Goal: Complete application form

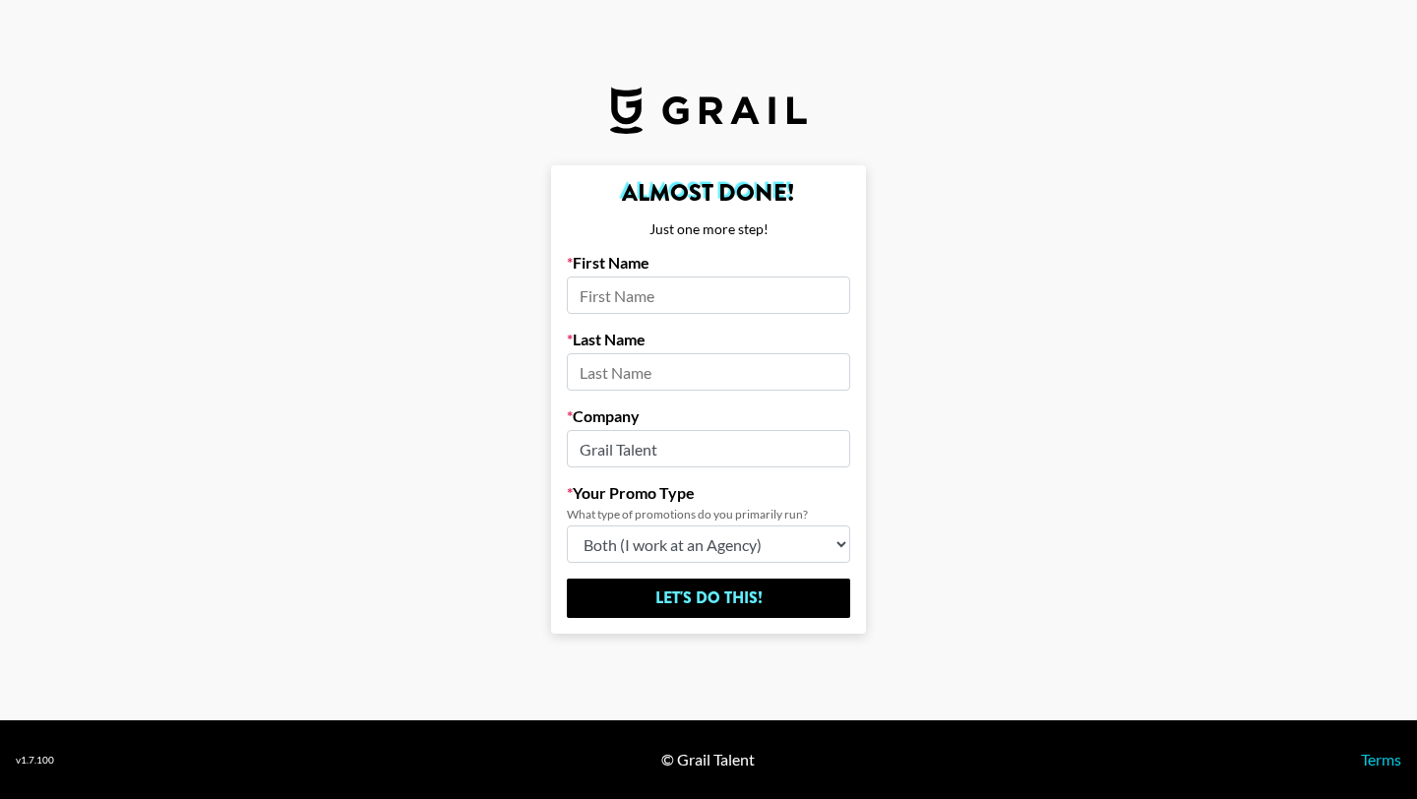
click at [630, 302] on input at bounding box center [708, 294] width 283 height 37
type input "[PERSON_NAME]"
click at [626, 387] on input at bounding box center [708, 371] width 283 height 37
type input "[PERSON_NAME]"
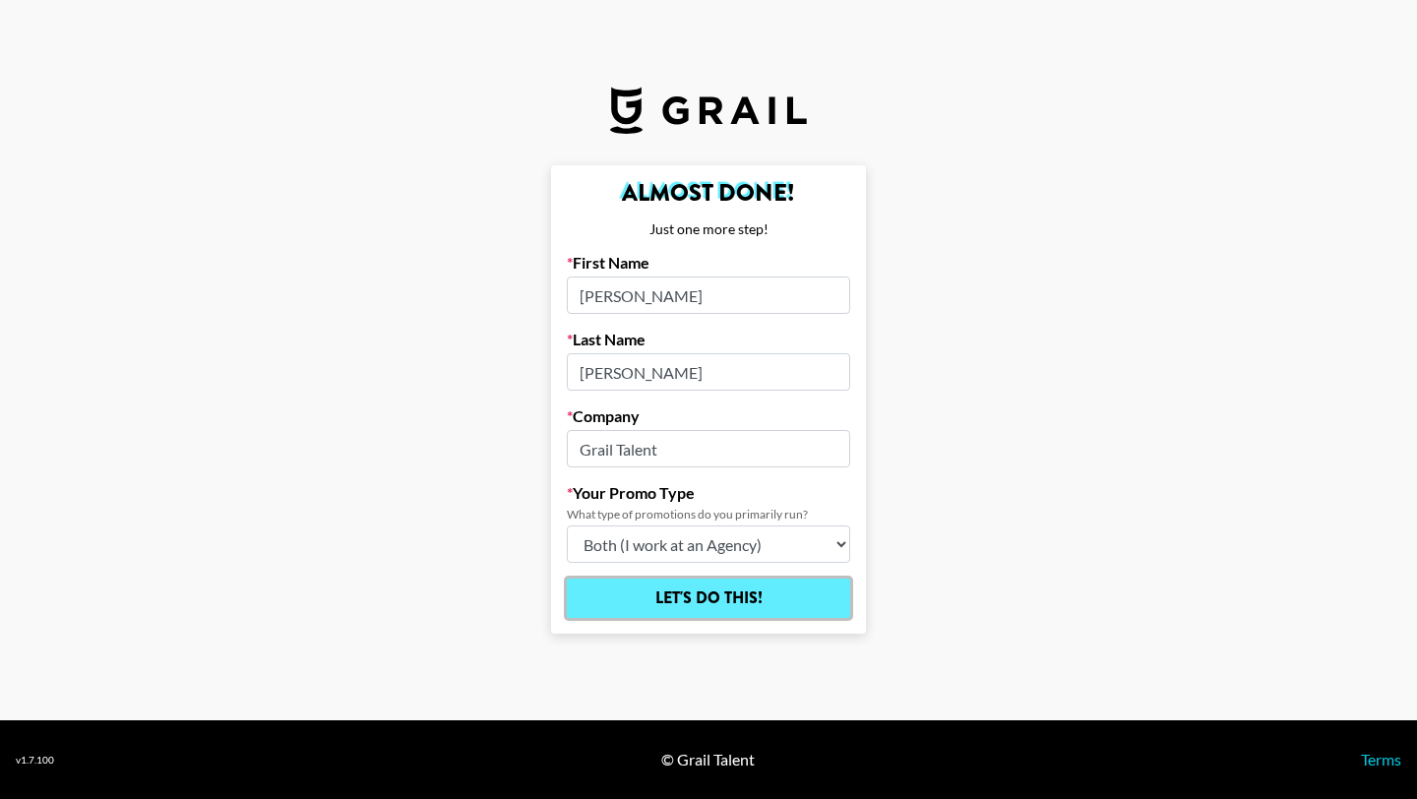
click at [691, 601] on input "Let's Do This!" at bounding box center [708, 597] width 283 height 39
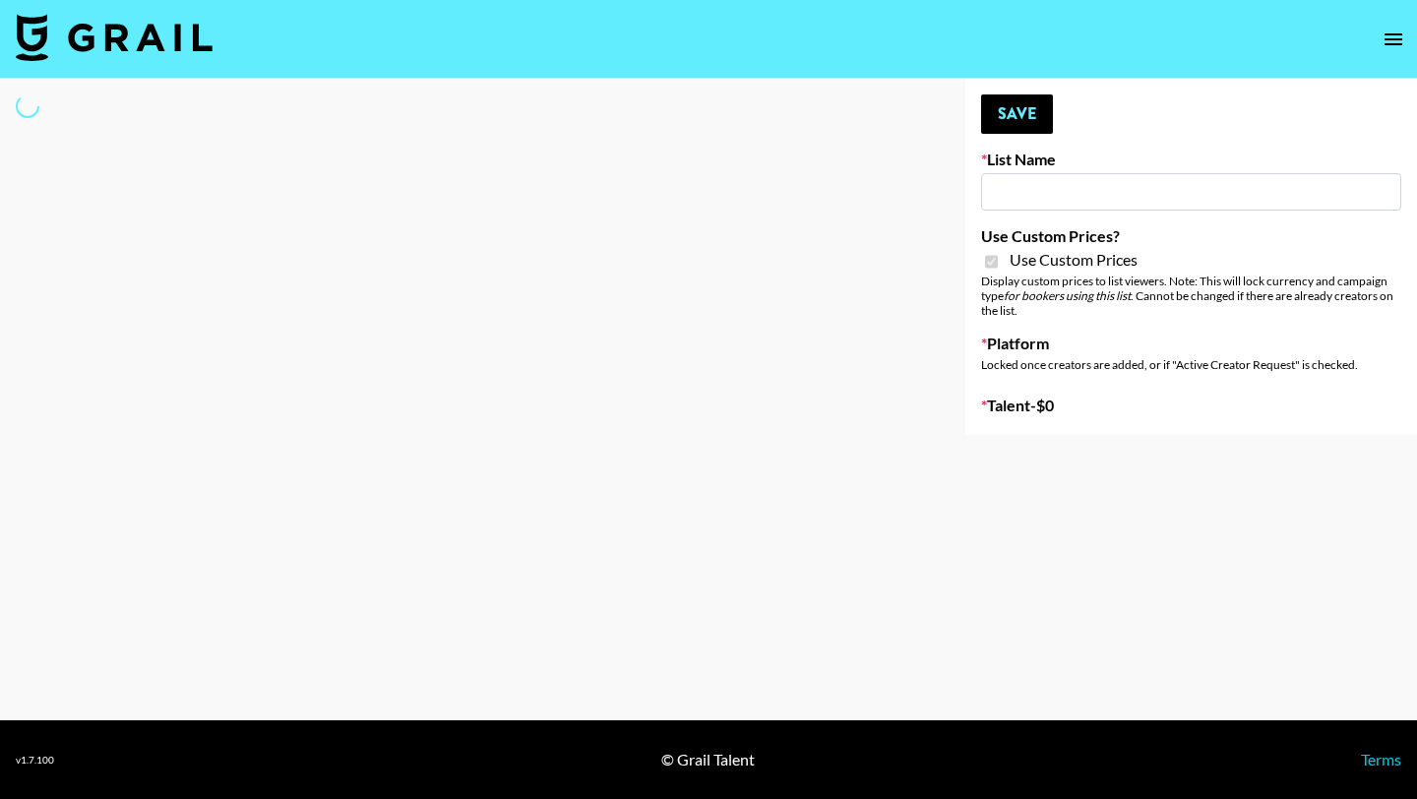
type input "Fellowers x rail | NYFW | FaceApp Collaboration | IG | s"
checkbox input "true"
select select "Brand"
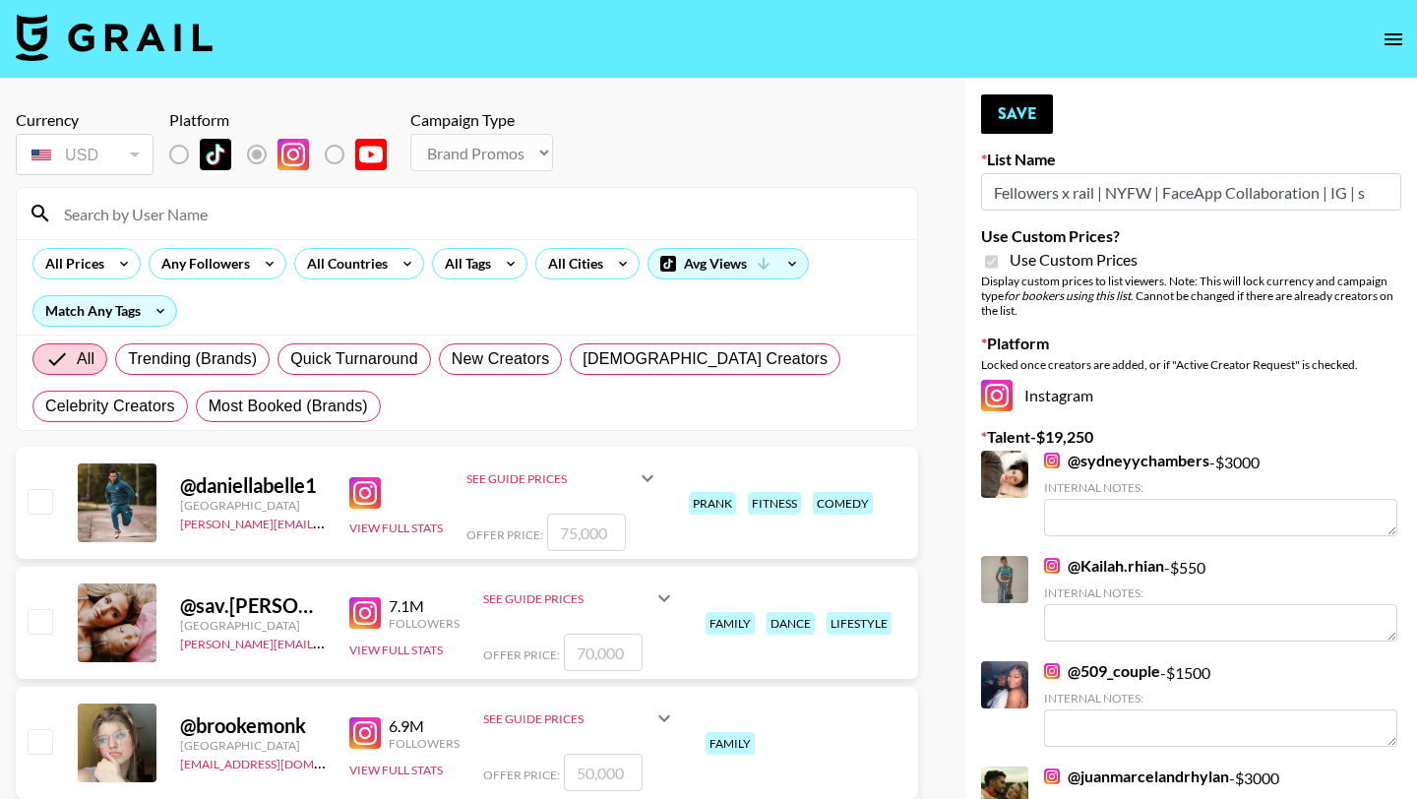
click at [225, 218] on input at bounding box center [478, 213] width 853 height 31
type input "thechiomabrown"
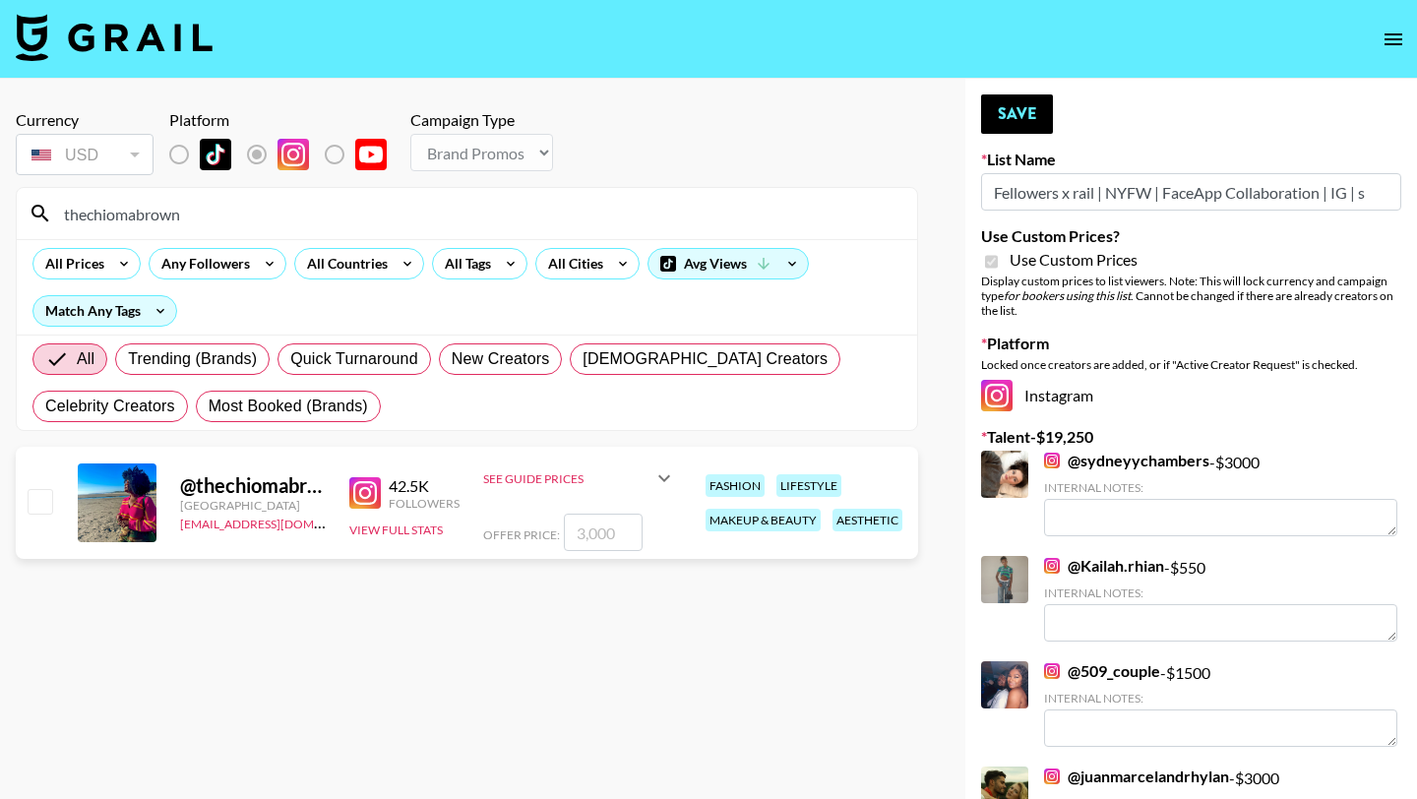
click at [47, 496] on input "checkbox" at bounding box center [40, 501] width 24 height 24
checkbox input "true"
type input "3000"
click at [1001, 116] on button "Save" at bounding box center [1017, 113] width 72 height 39
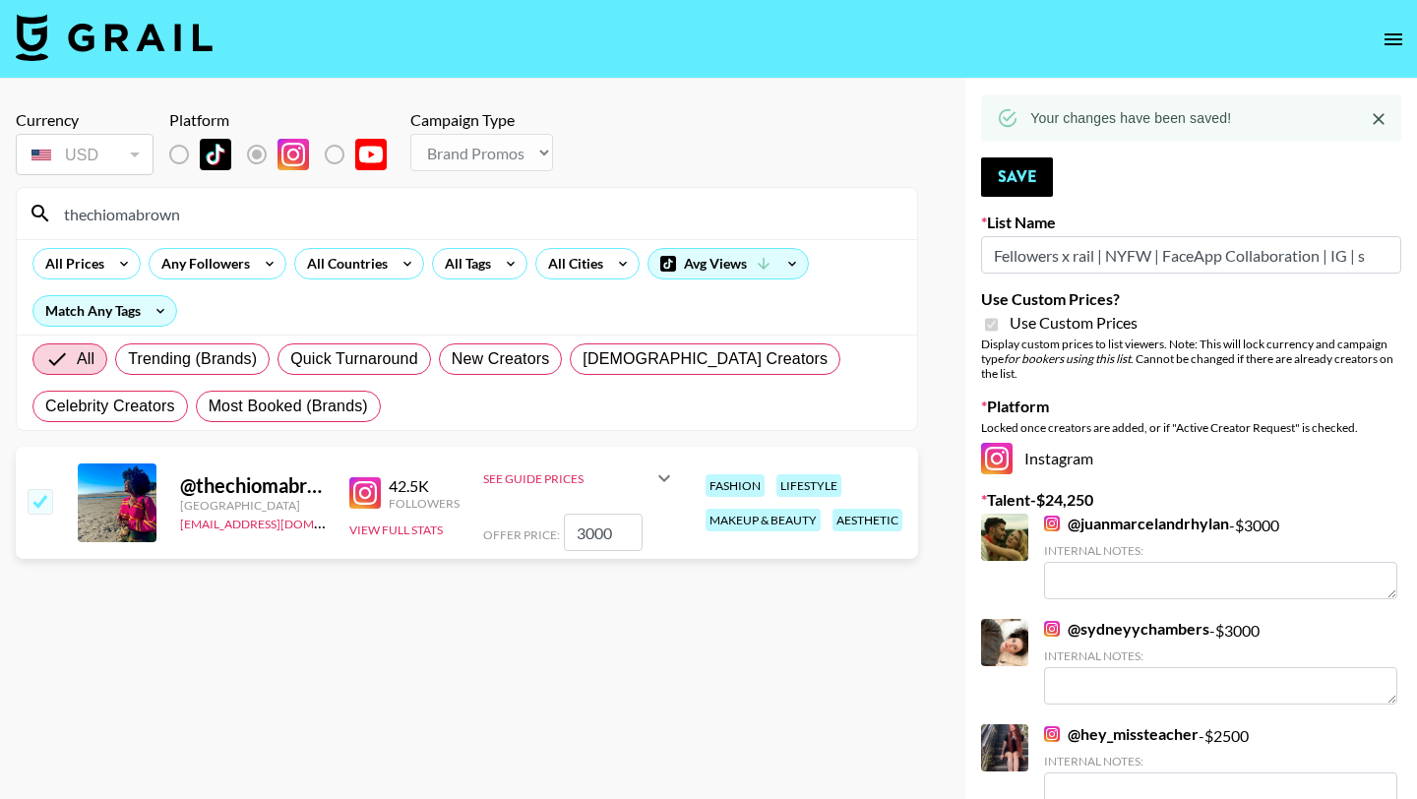
click at [202, 215] on input "thechiomabrown" at bounding box center [478, 213] width 853 height 31
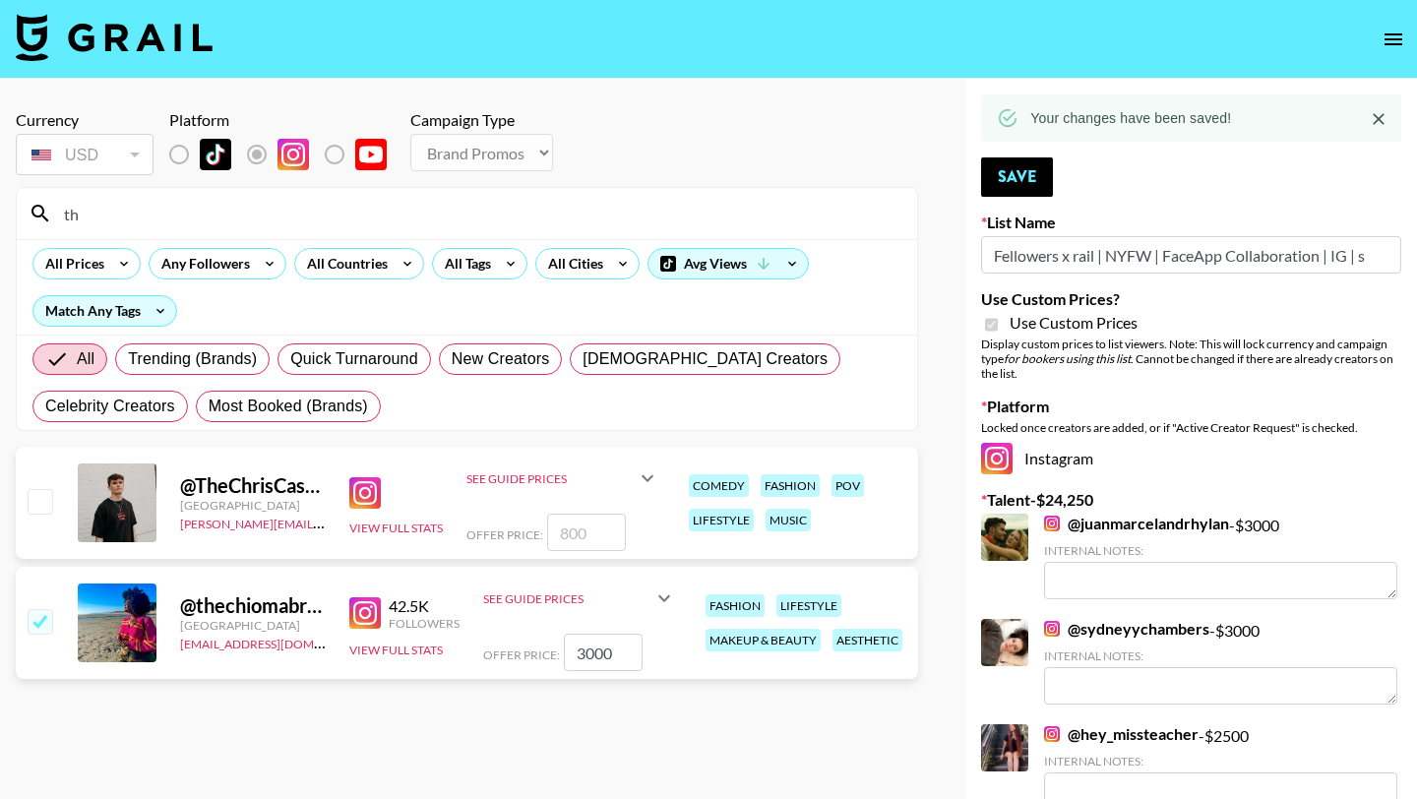
type input "t"
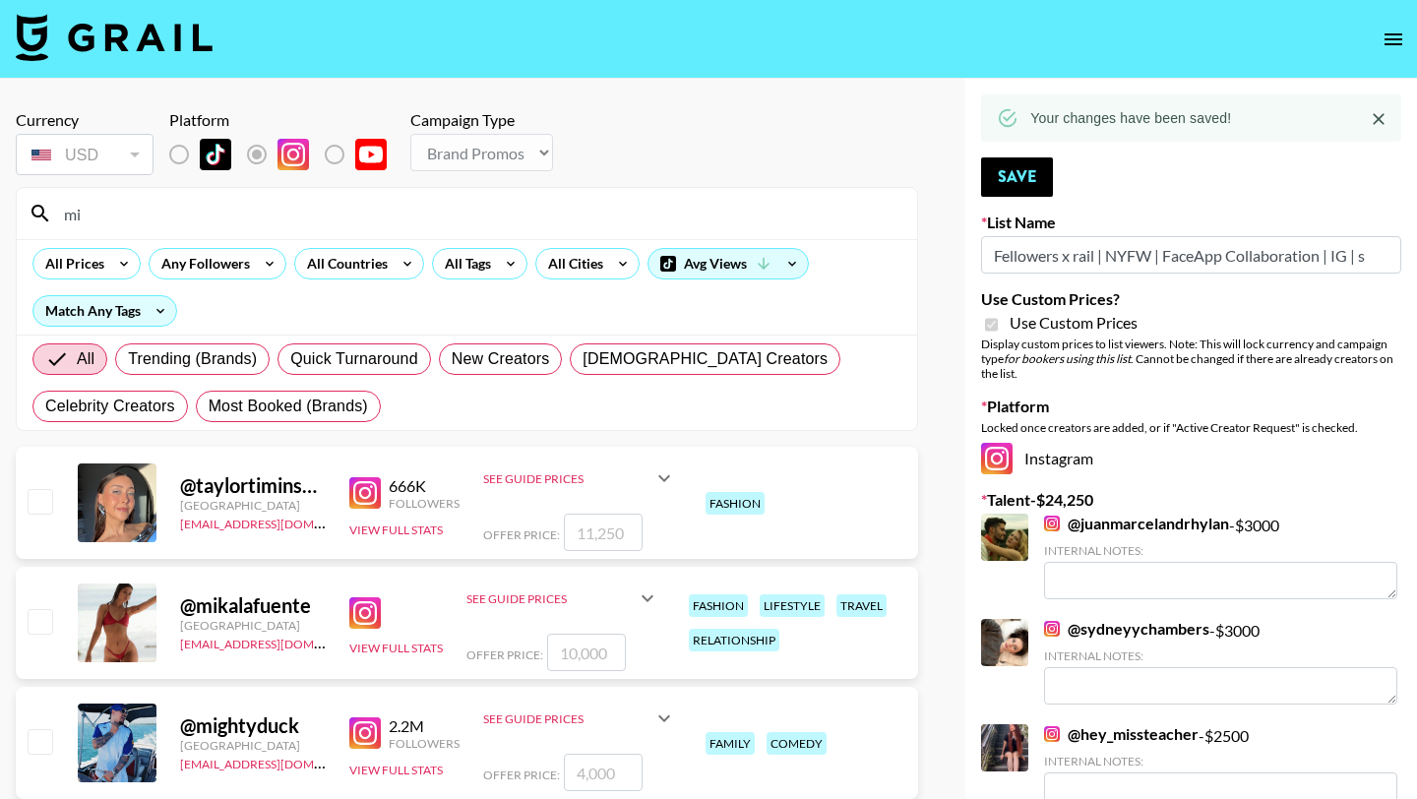
type input "m"
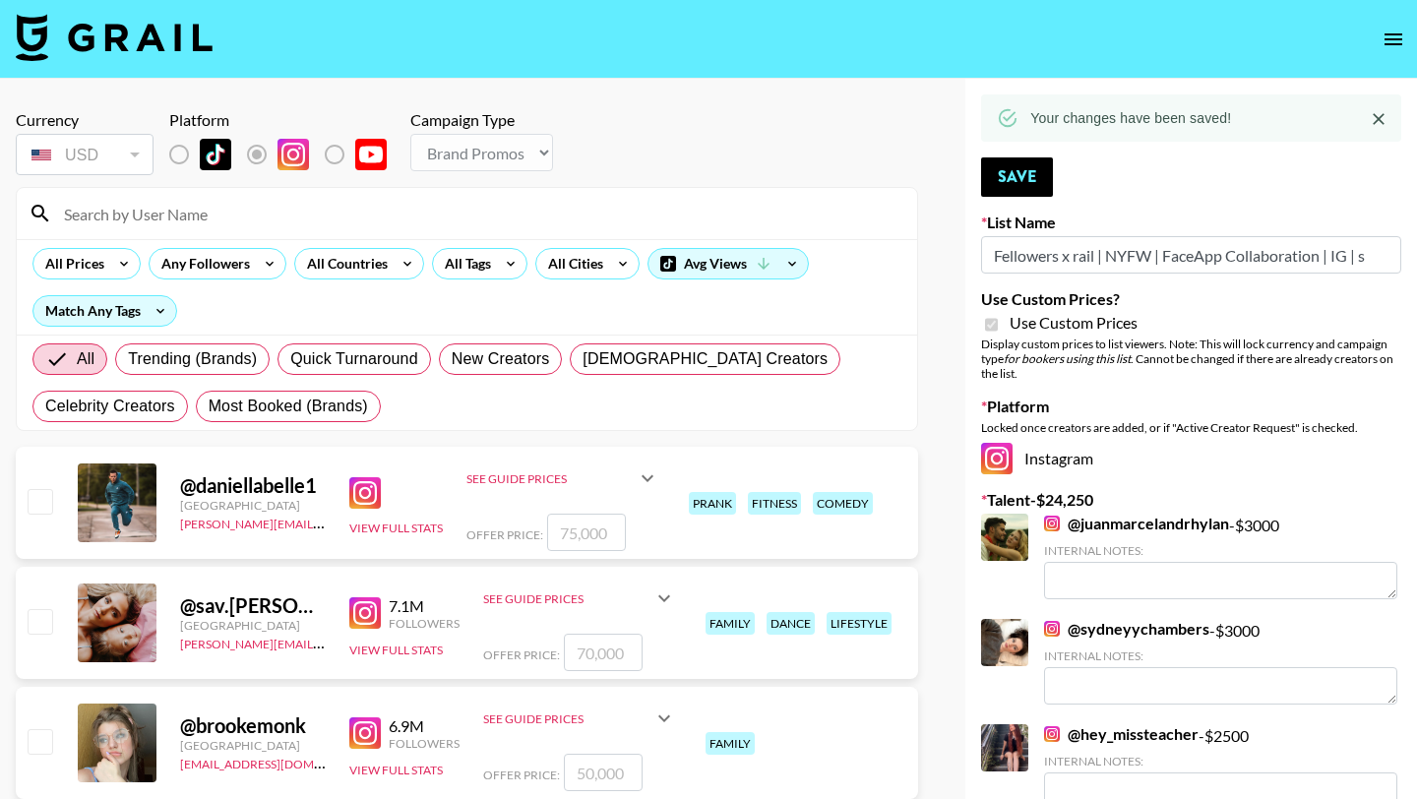
click at [281, 202] on input at bounding box center [478, 213] width 853 height 31
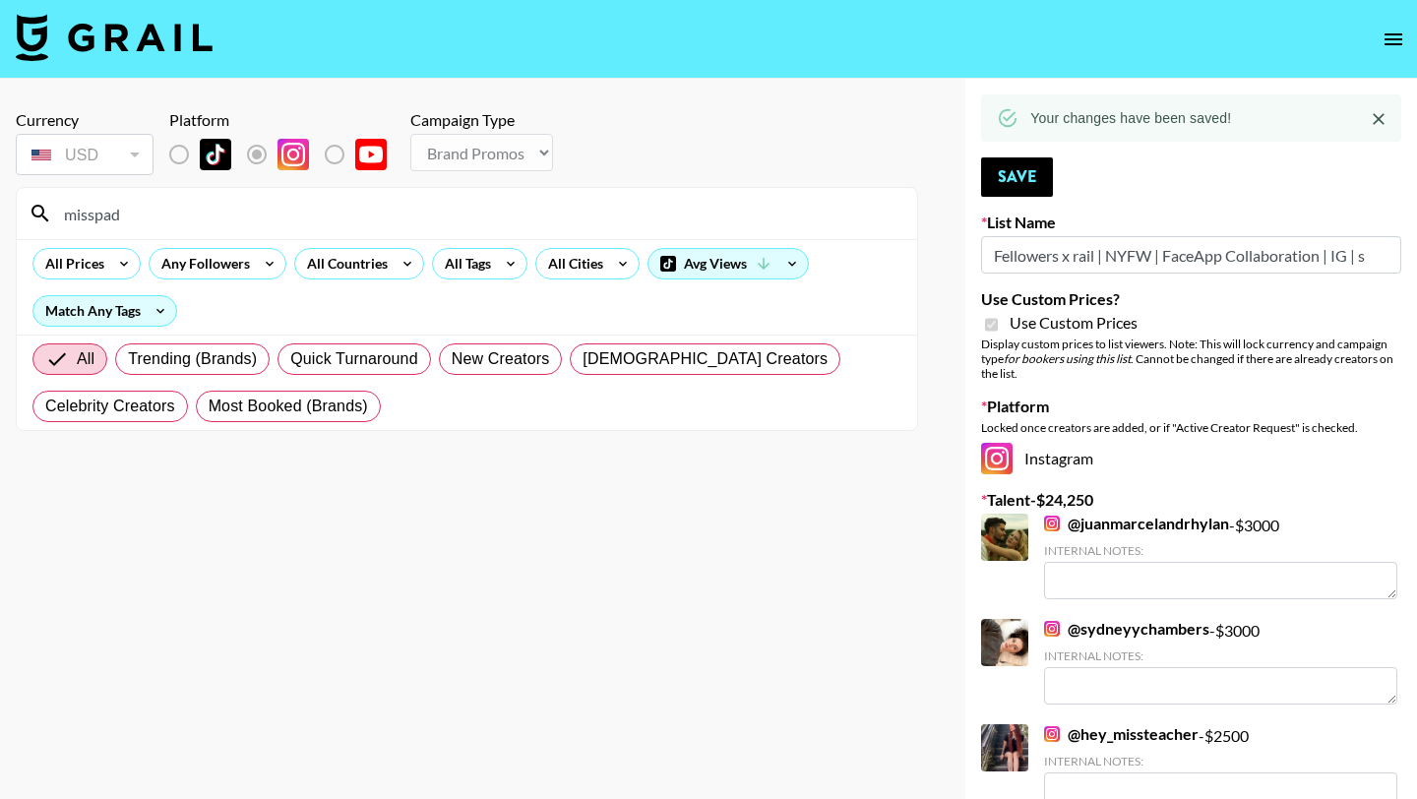
type input "misspadi"
